Goal: Check status

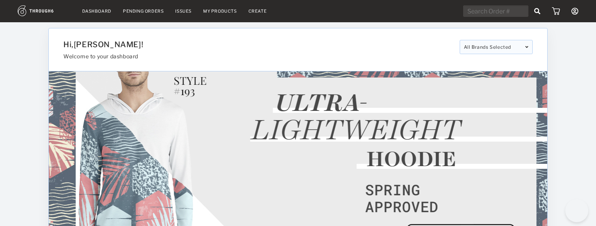
select select "7"
select select "2025"
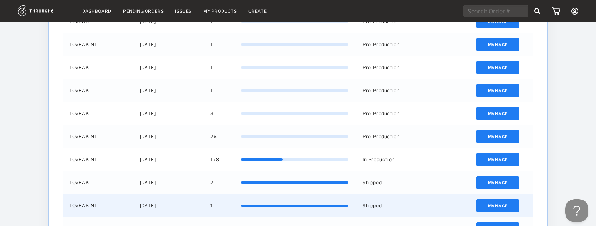
scroll to position [290, 0]
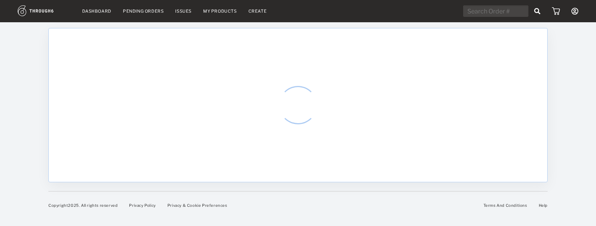
select select "7"
select select "2025"
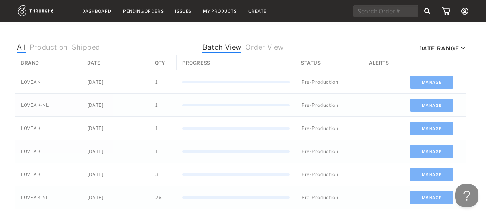
scroll to position [326, 0]
